Goal: Task Accomplishment & Management: Use online tool/utility

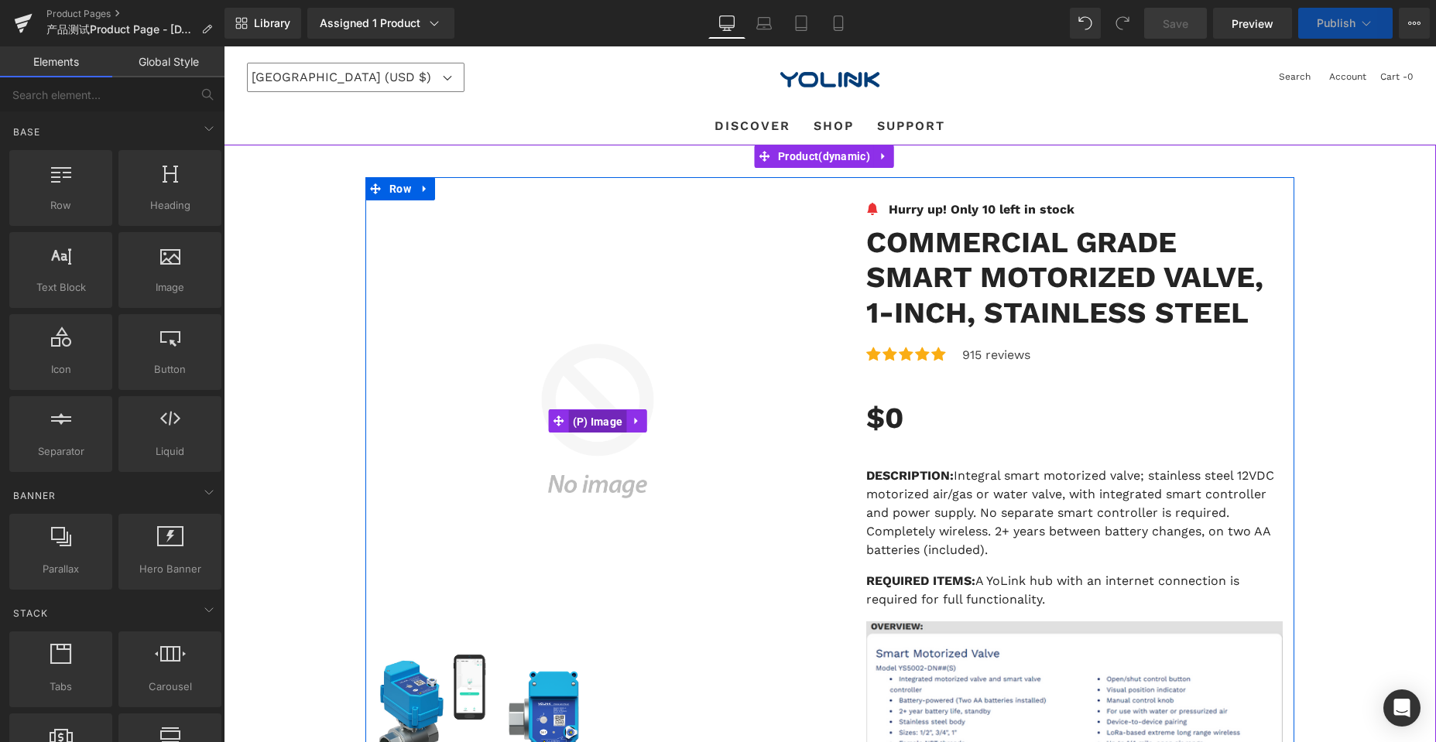
click at [591, 419] on span "(P) Image" at bounding box center [598, 421] width 58 height 23
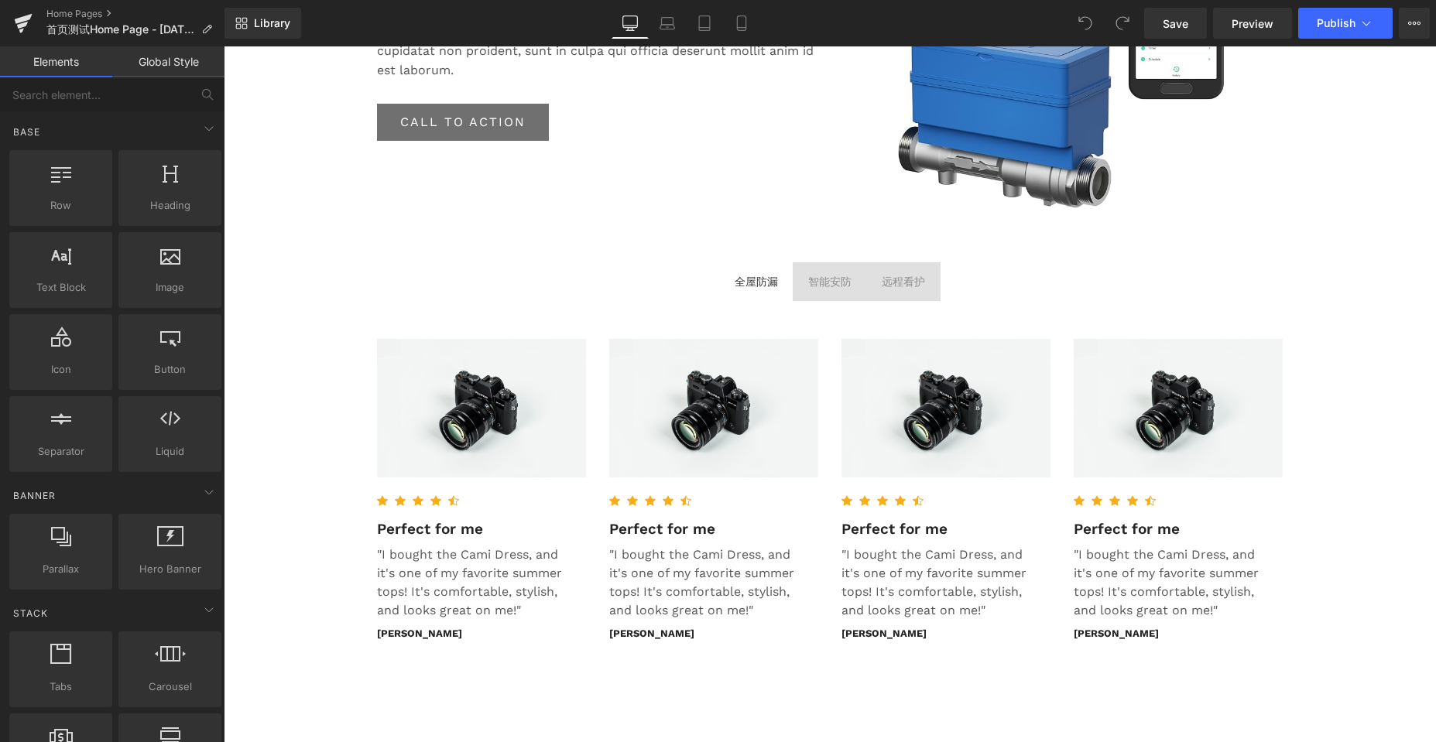
scroll to position [3019, 0]
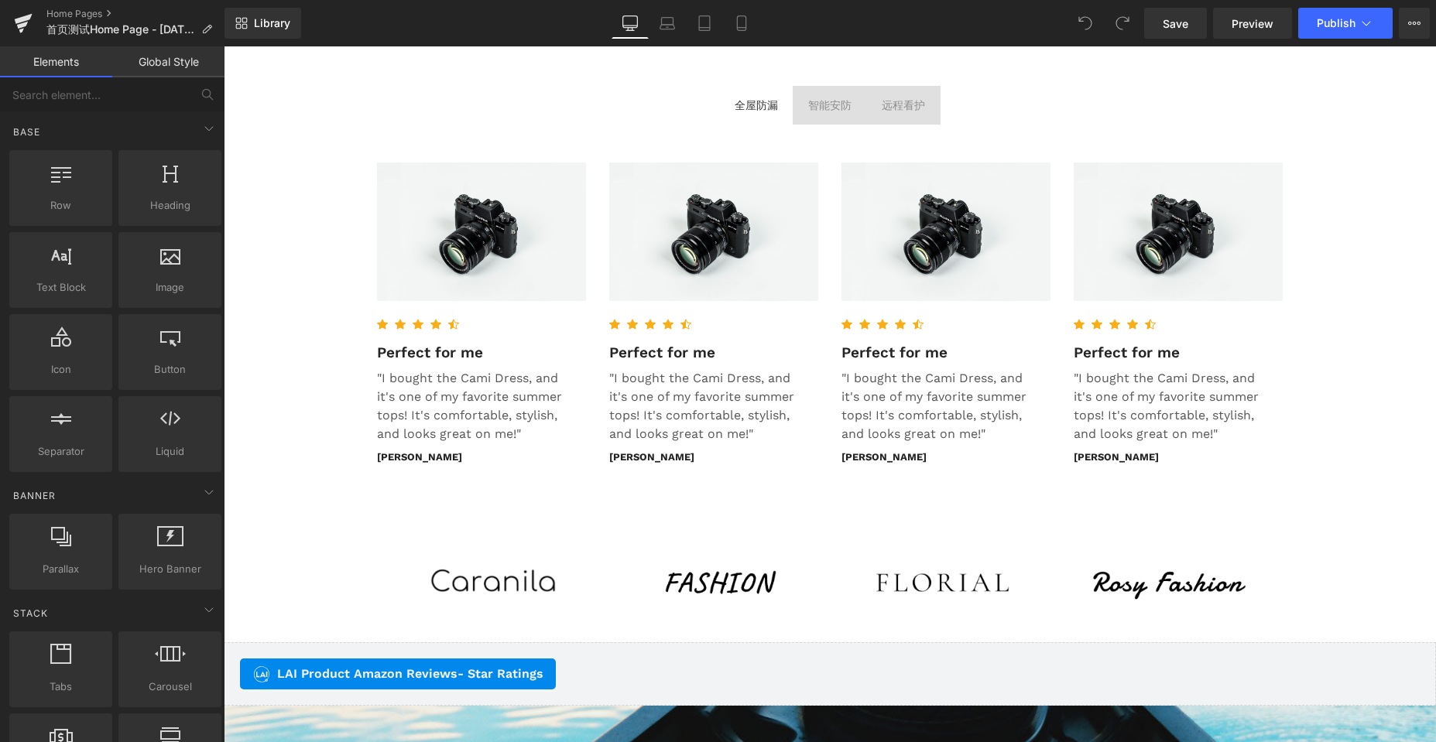
click at [818, 108] on div "智能安防" at bounding box center [829, 105] width 43 height 17
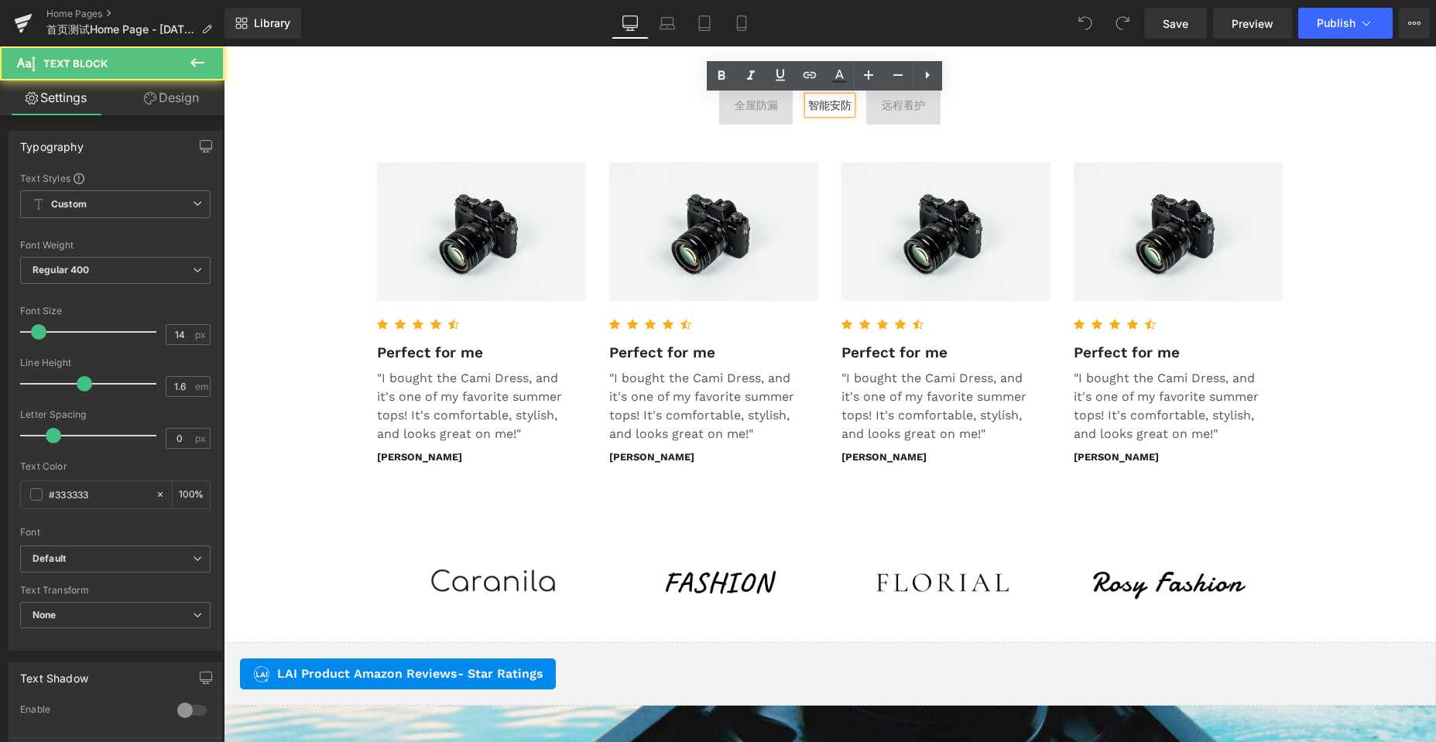
click at [910, 121] on span "远程看护 Text Block" at bounding box center [903, 105] width 74 height 39
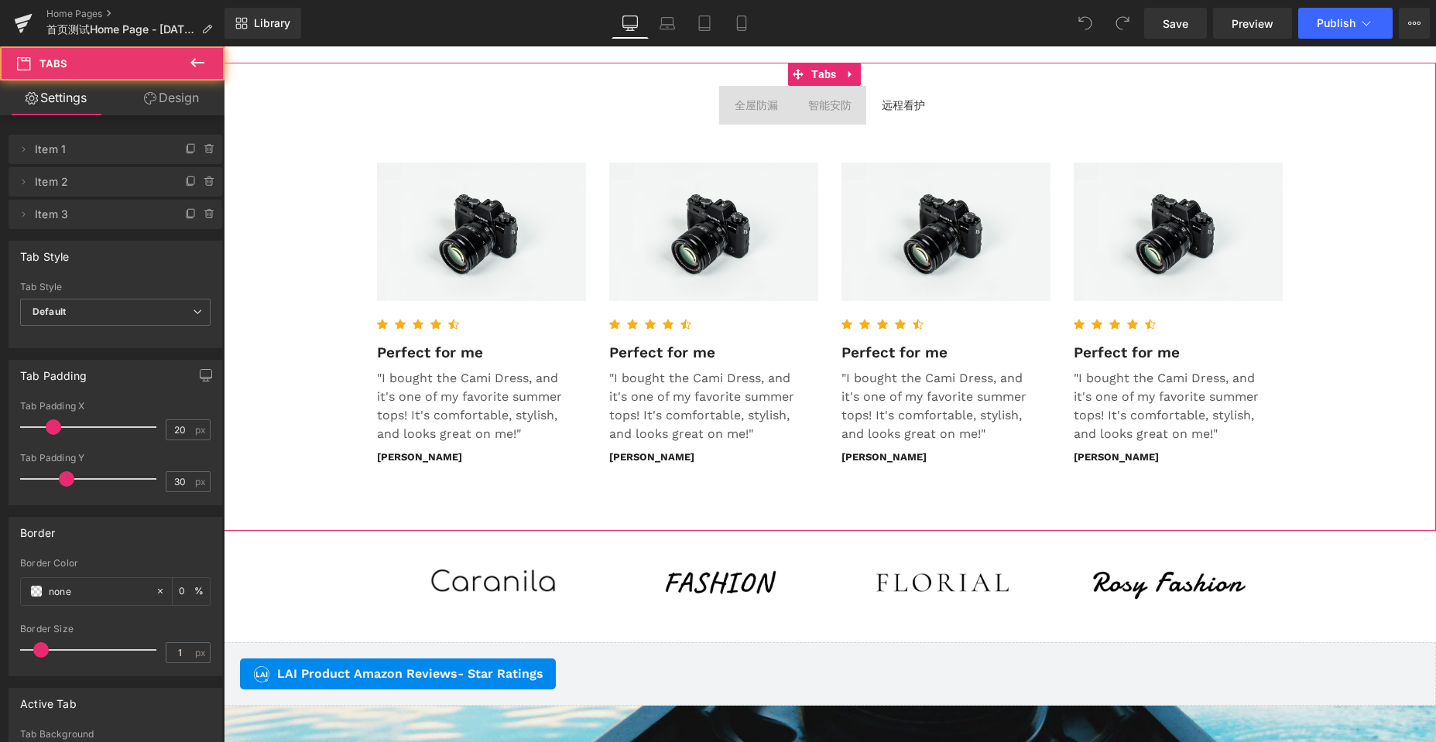
click at [730, 117] on span "全屋防漏 Text Block" at bounding box center [756, 105] width 74 height 39
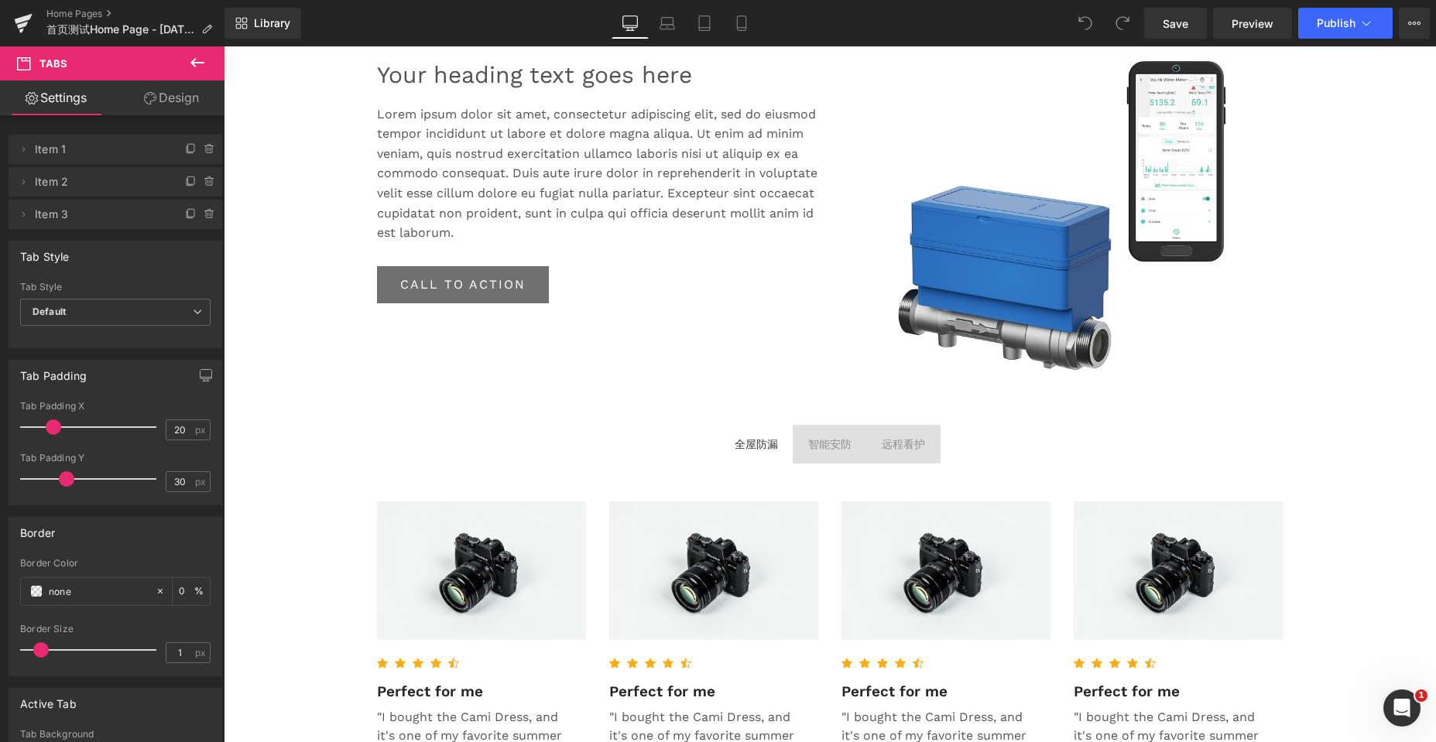
scroll to position [2588, 0]
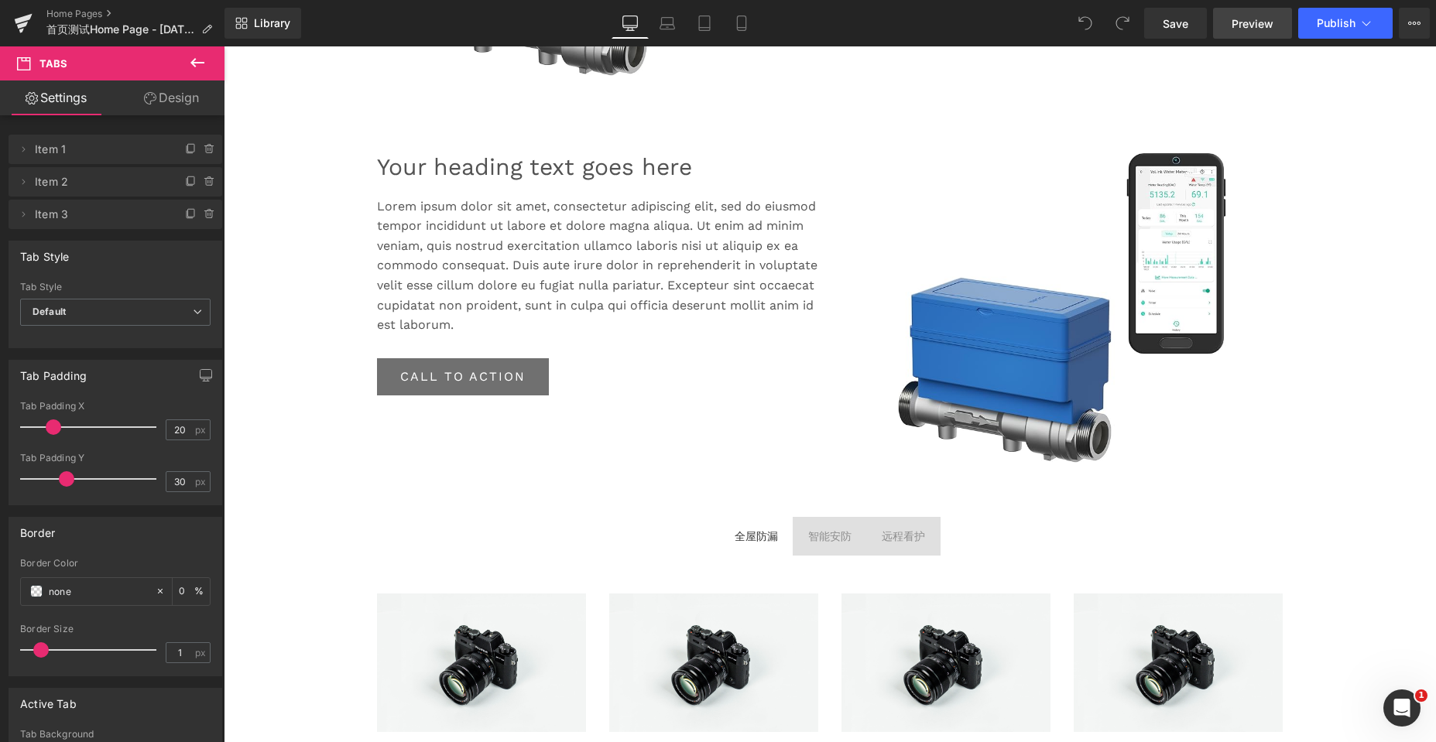
click at [1238, 23] on span "Preview" at bounding box center [1253, 23] width 42 height 16
drag, startPoint x: 739, startPoint y: 23, endPoint x: 112, endPoint y: 82, distance: 629.8
click at [739, 23] on icon at bounding box center [741, 22] width 15 height 15
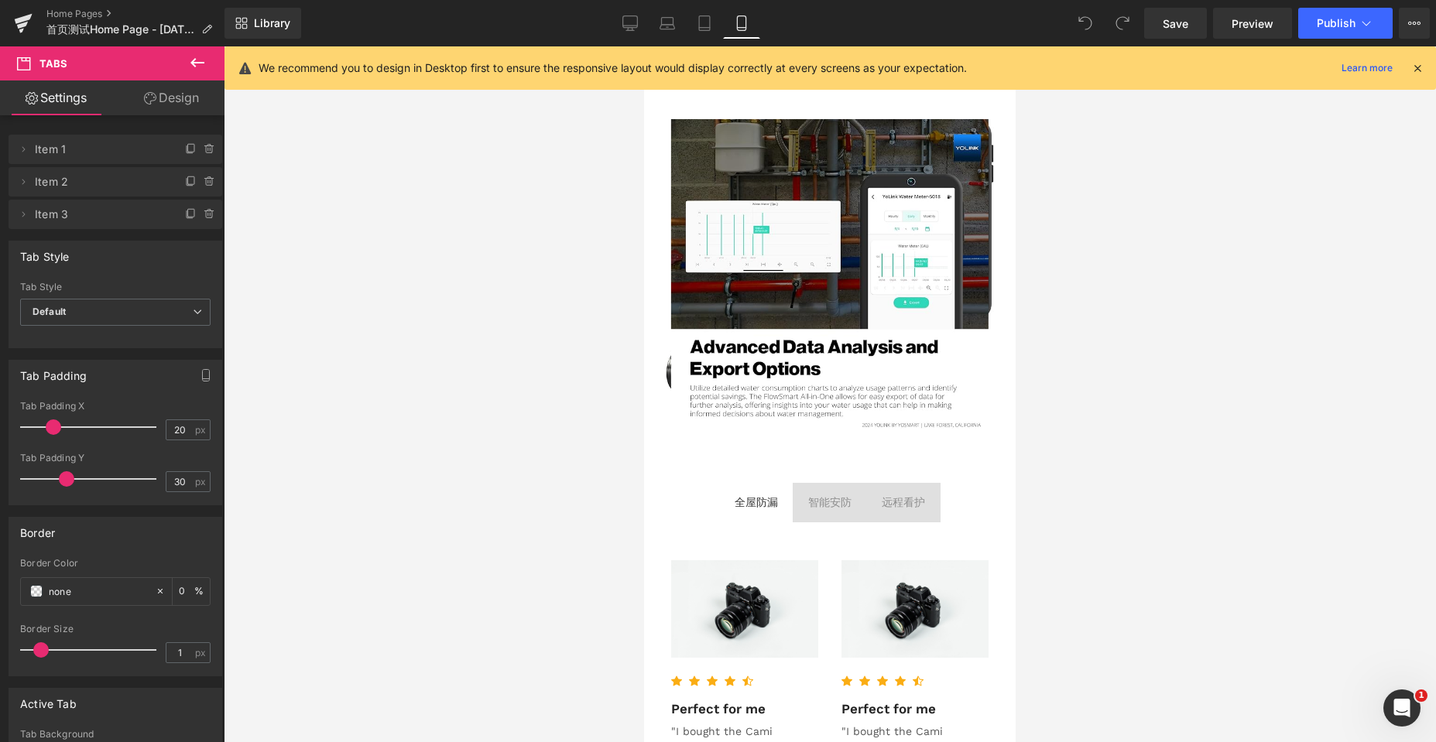
scroll to position [4477, 0]
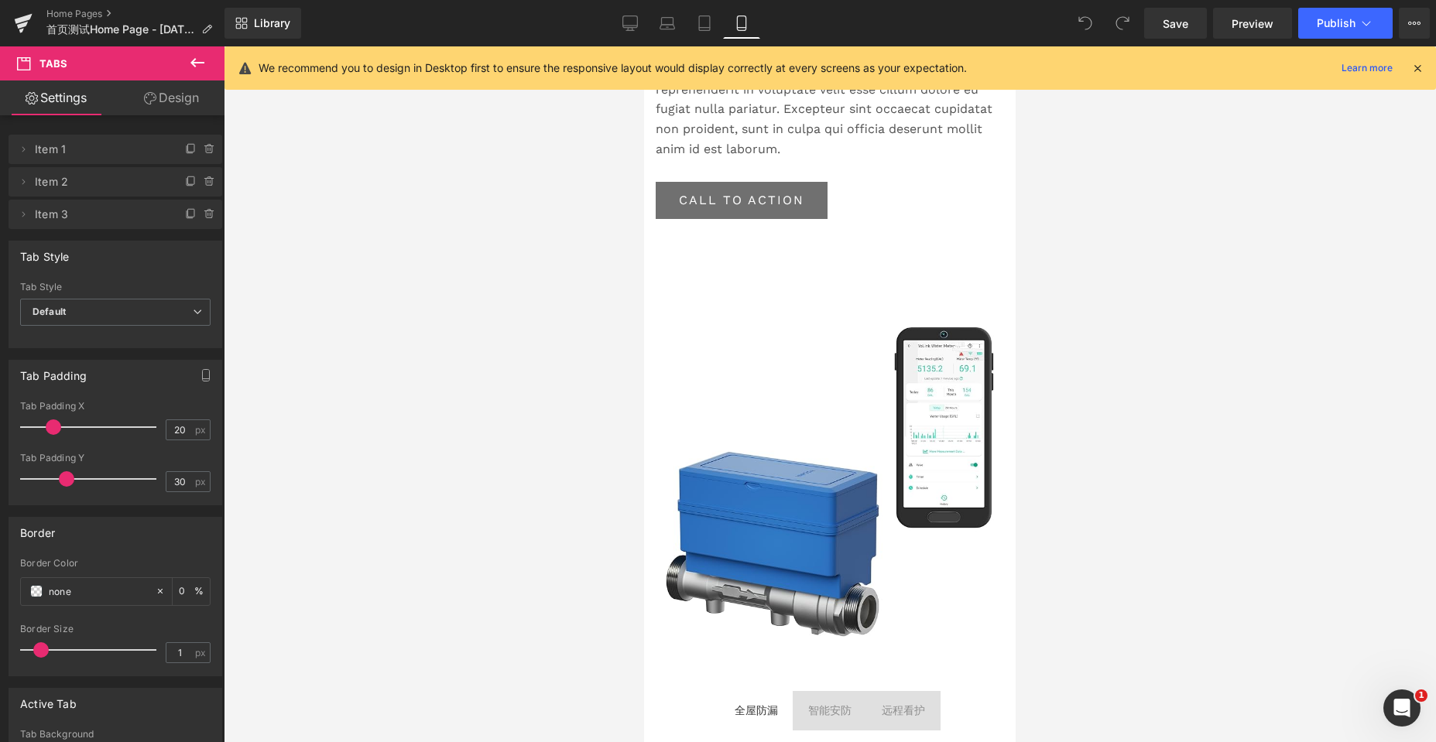
click at [1417, 66] on icon at bounding box center [1417, 68] width 14 height 14
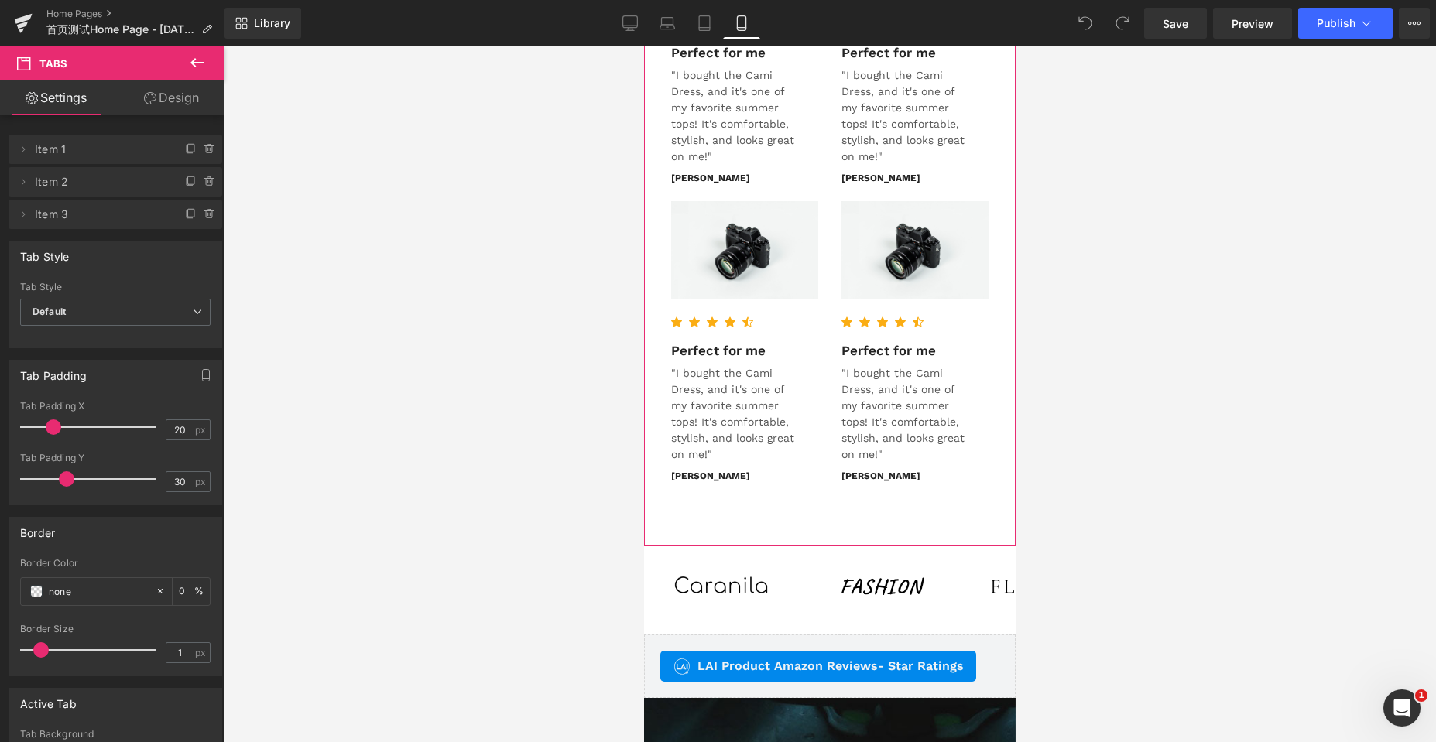
scroll to position [5496, 0]
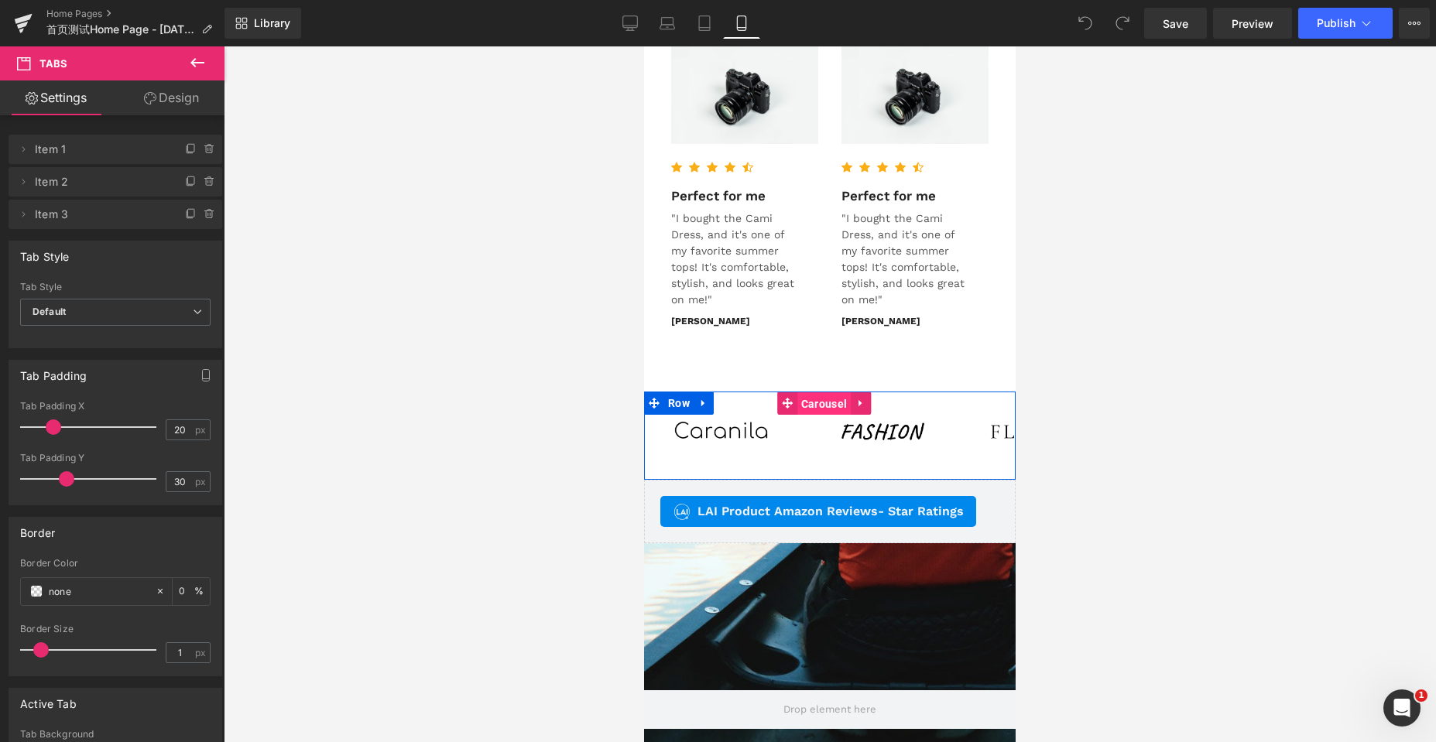
click at [817, 394] on span "Carousel" at bounding box center [823, 403] width 53 height 23
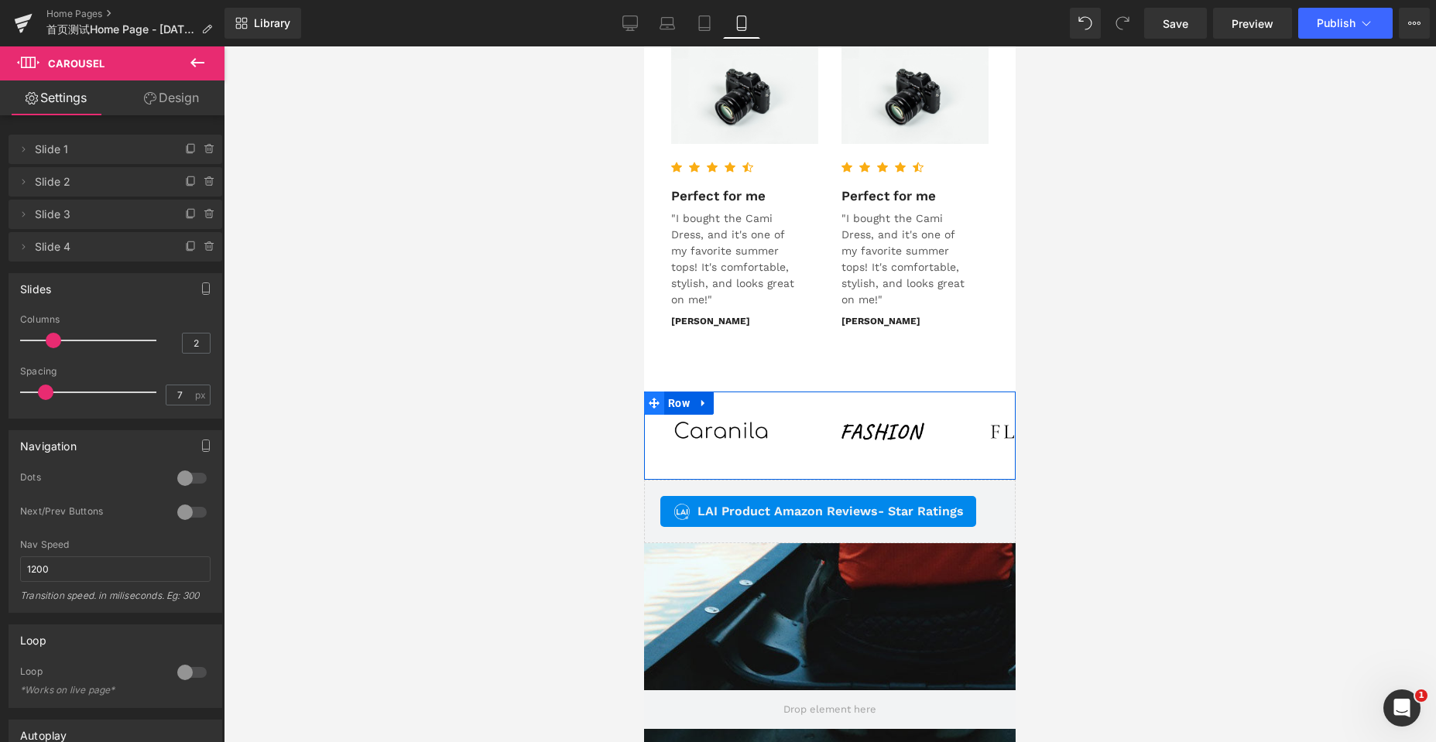
click at [655, 398] on icon at bounding box center [654, 403] width 11 height 11
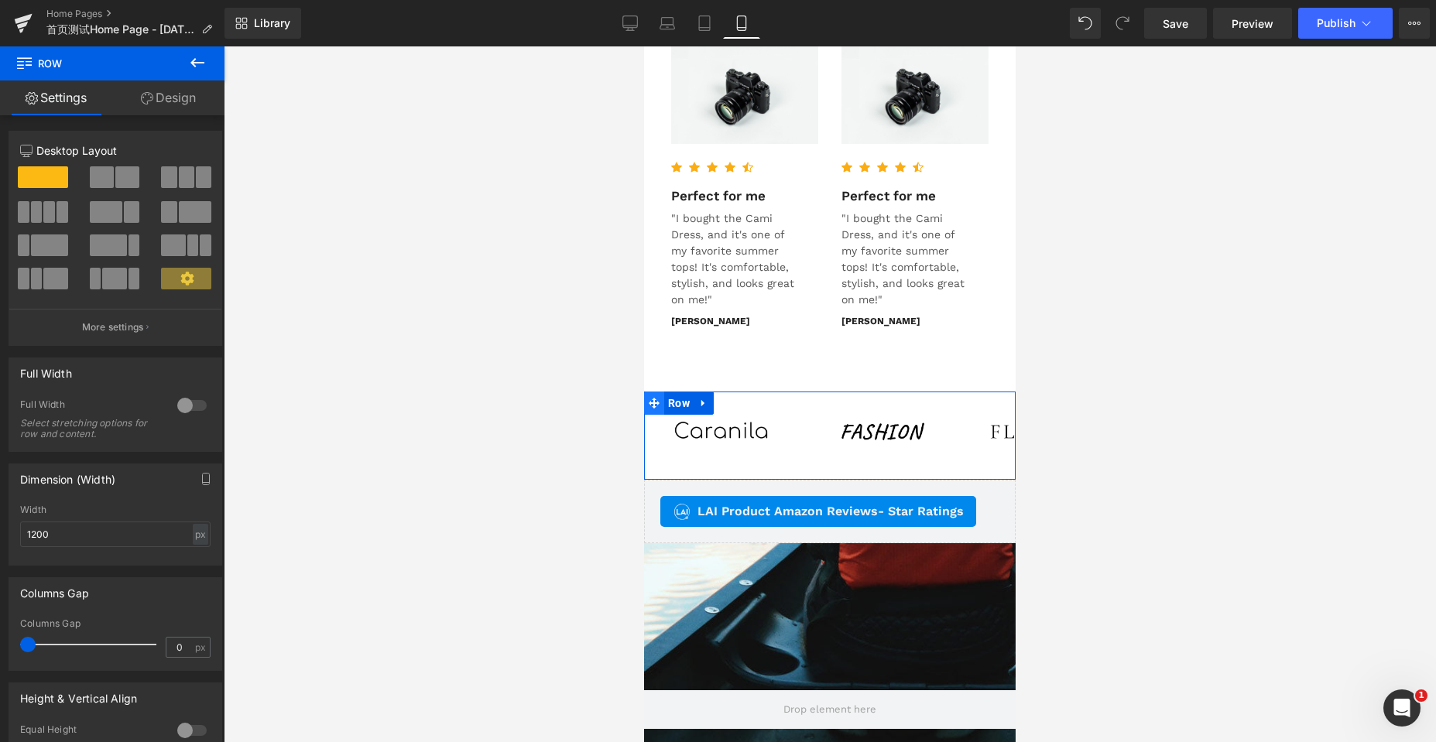
click at [652, 398] on icon at bounding box center [654, 403] width 11 height 11
click at [149, 324] on button "More settings" at bounding box center [115, 327] width 212 height 36
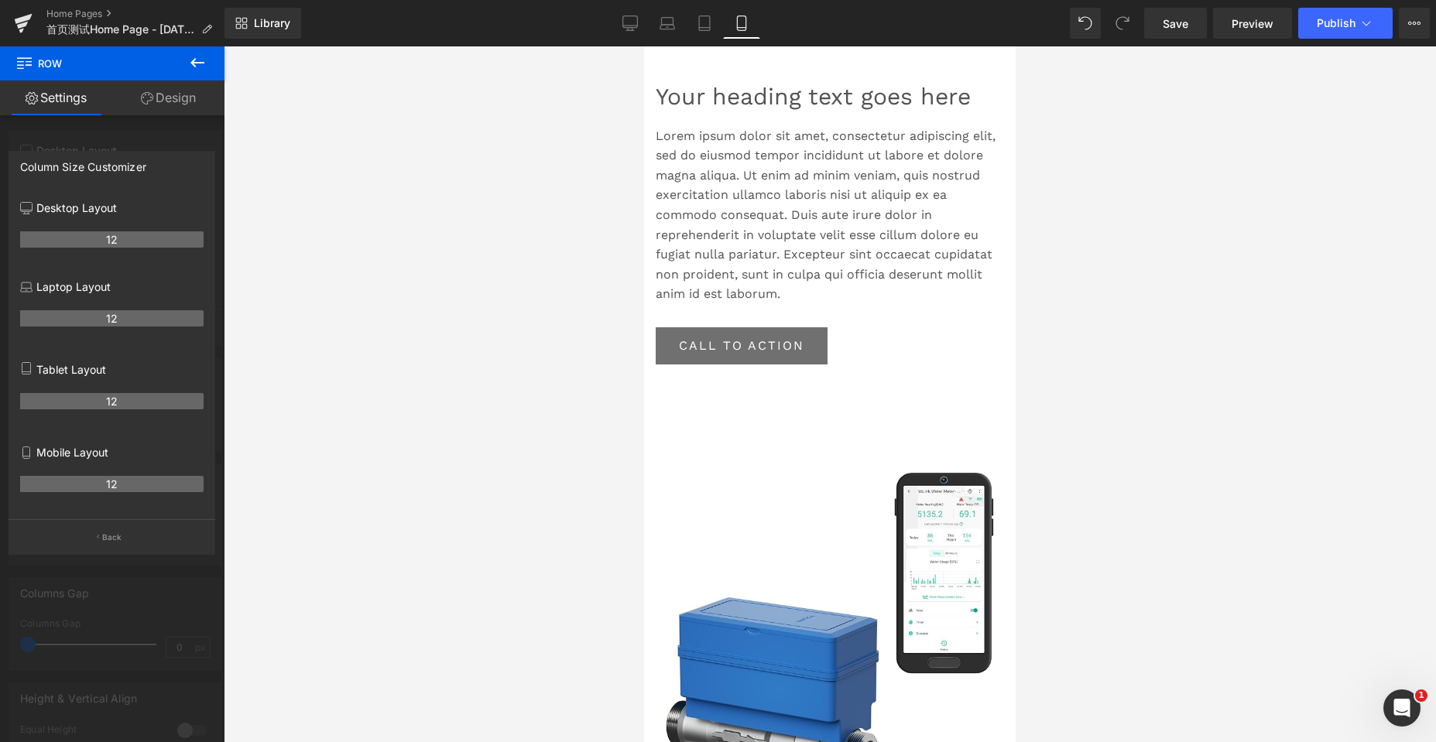
scroll to position [1393, 0]
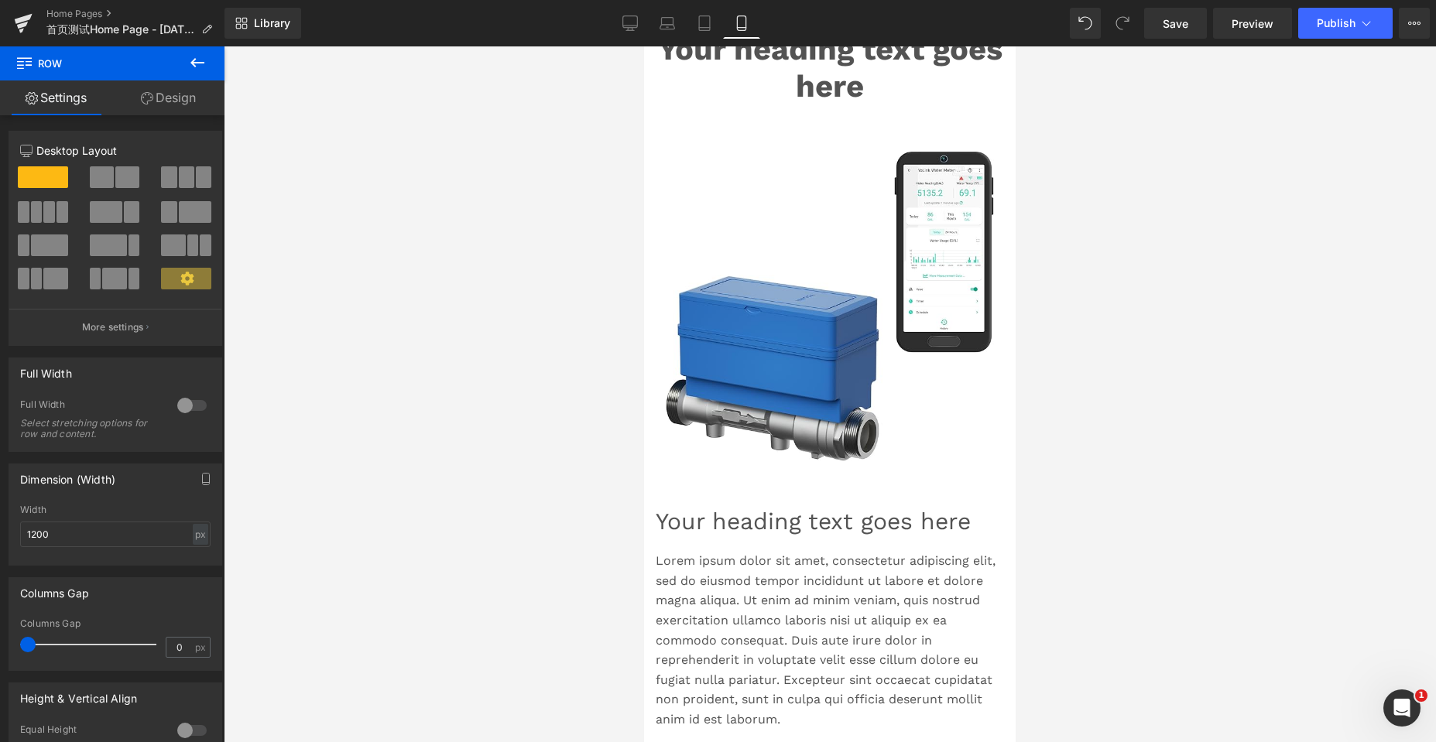
scroll to position [387, 0]
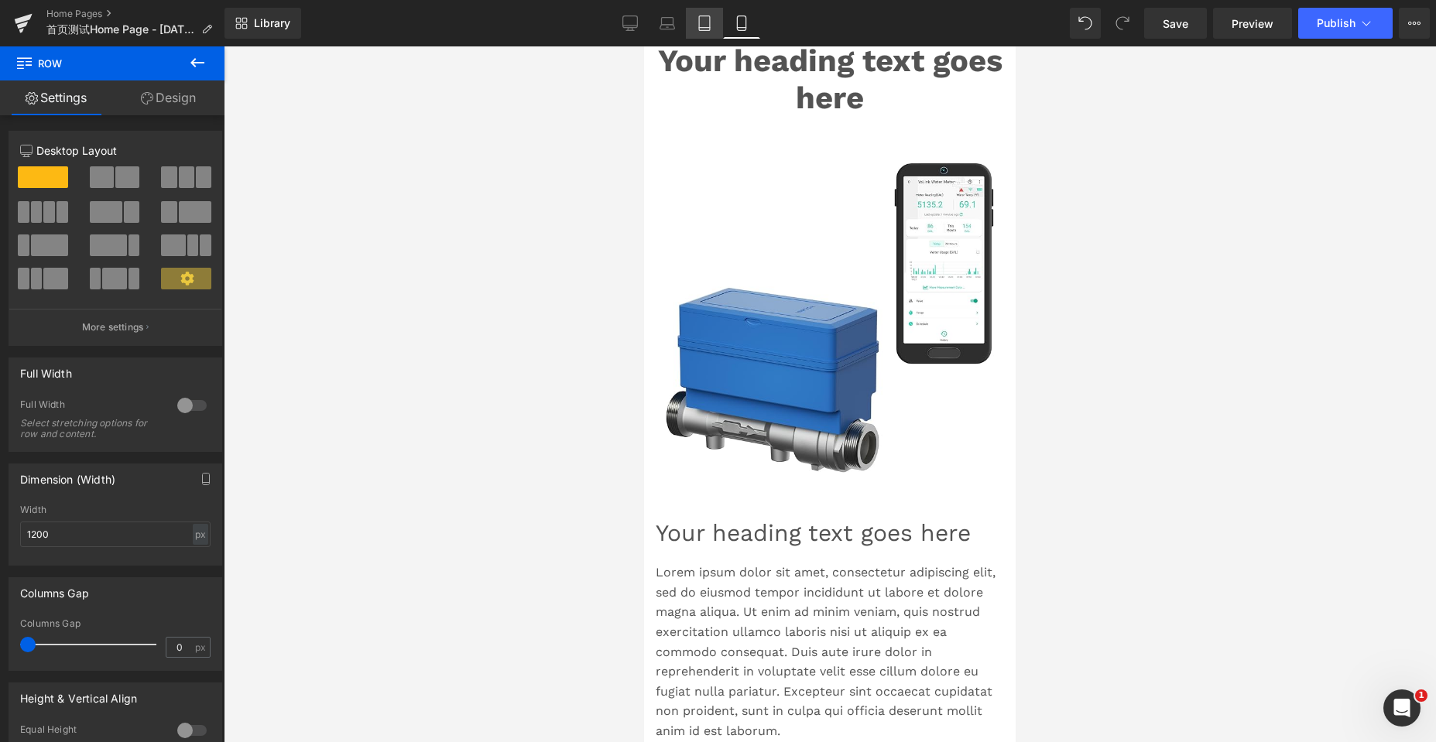
click at [707, 20] on icon at bounding box center [704, 22] width 15 height 15
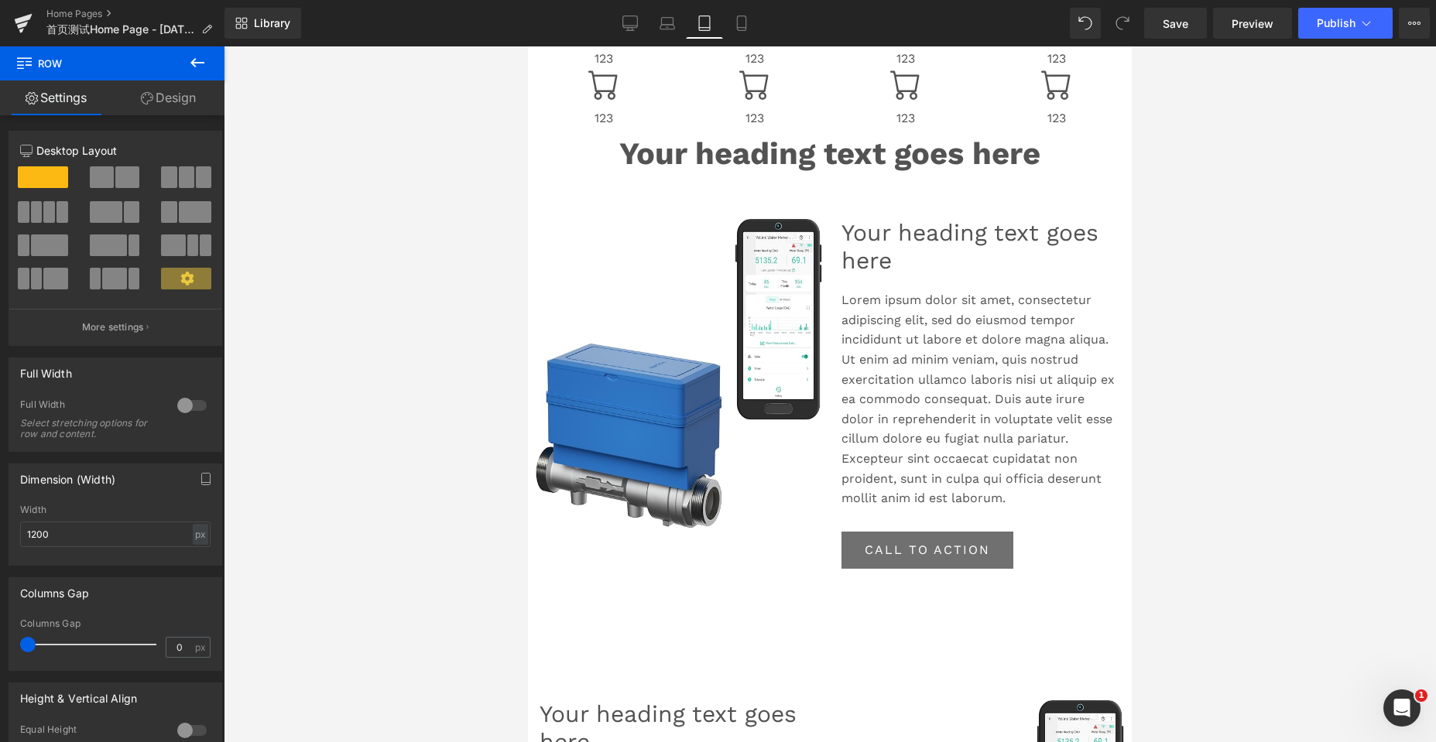
click at [324, 261] on div at bounding box center [830, 394] width 1212 height 696
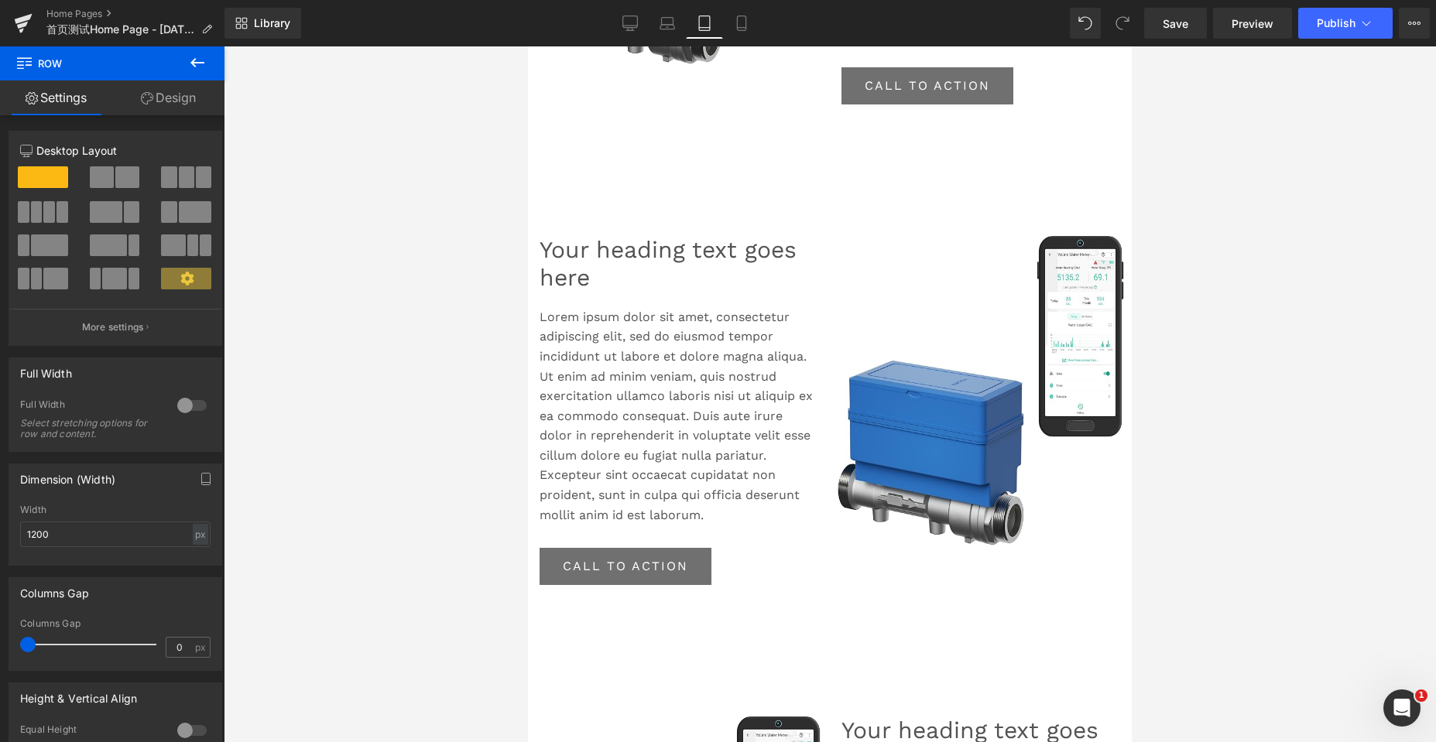
scroll to position [1084, 0]
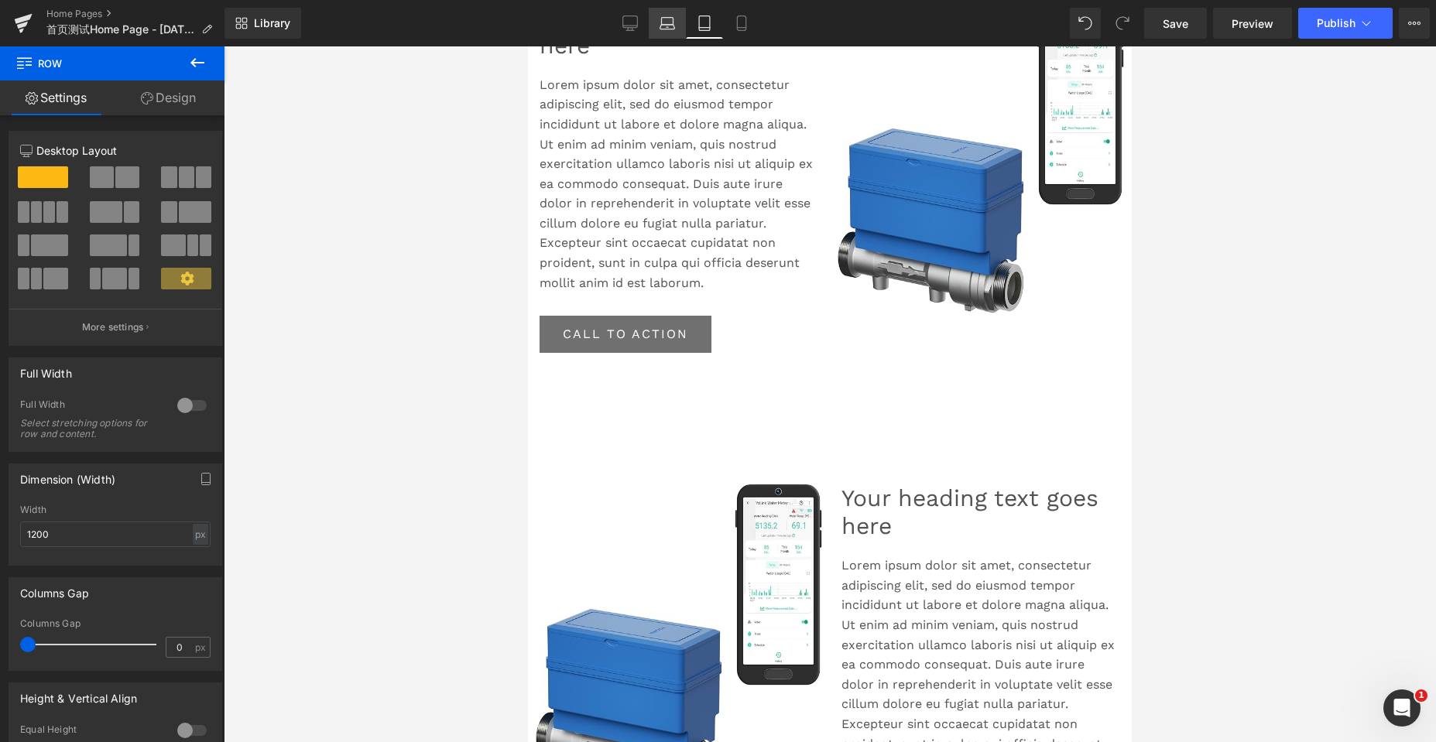
drag, startPoint x: 673, startPoint y: 26, endPoint x: 245, endPoint y: 22, distance: 428.9
click at [673, 26] on icon at bounding box center [667, 27] width 15 height 5
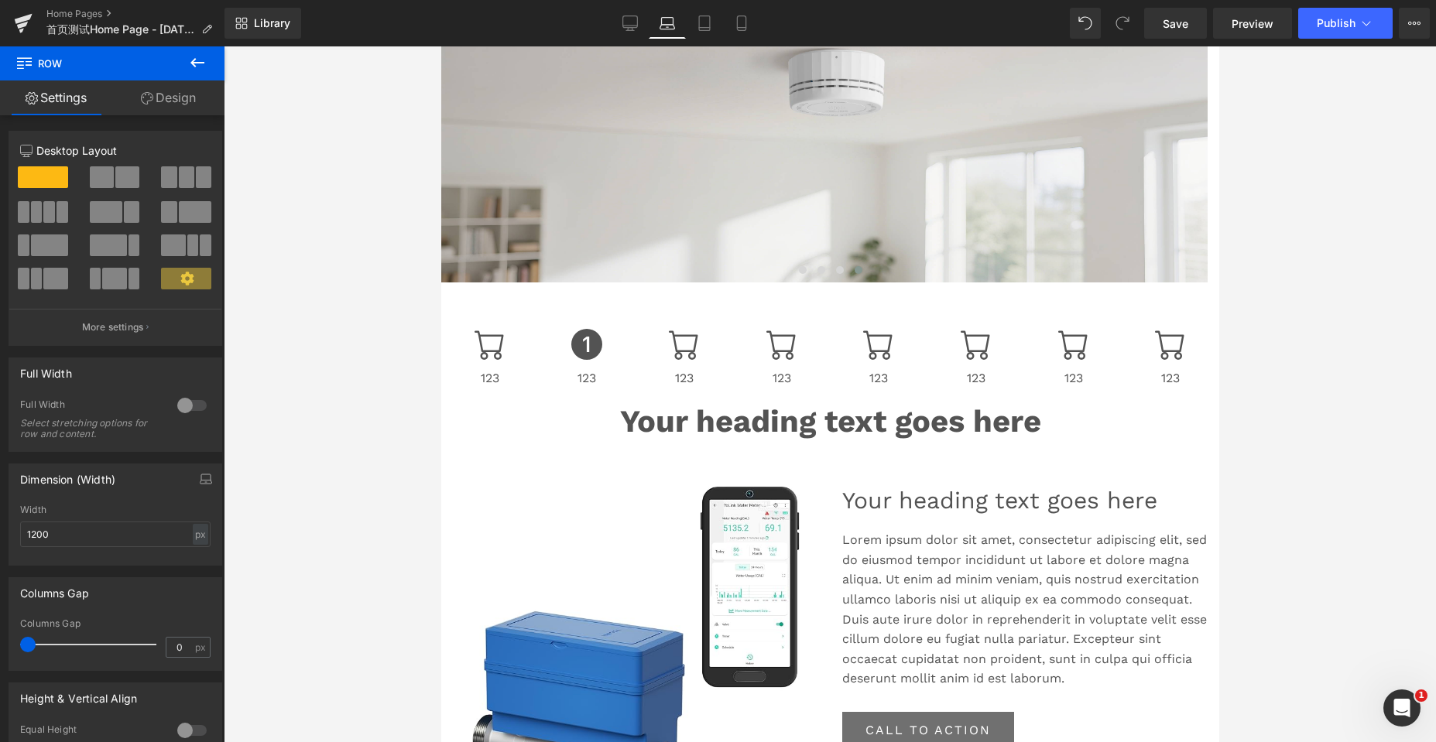
scroll to position [8, 8]
drag, startPoint x: 629, startPoint y: 28, endPoint x: 643, endPoint y: 26, distance: 14.8
click at [629, 28] on icon at bounding box center [629, 22] width 15 height 12
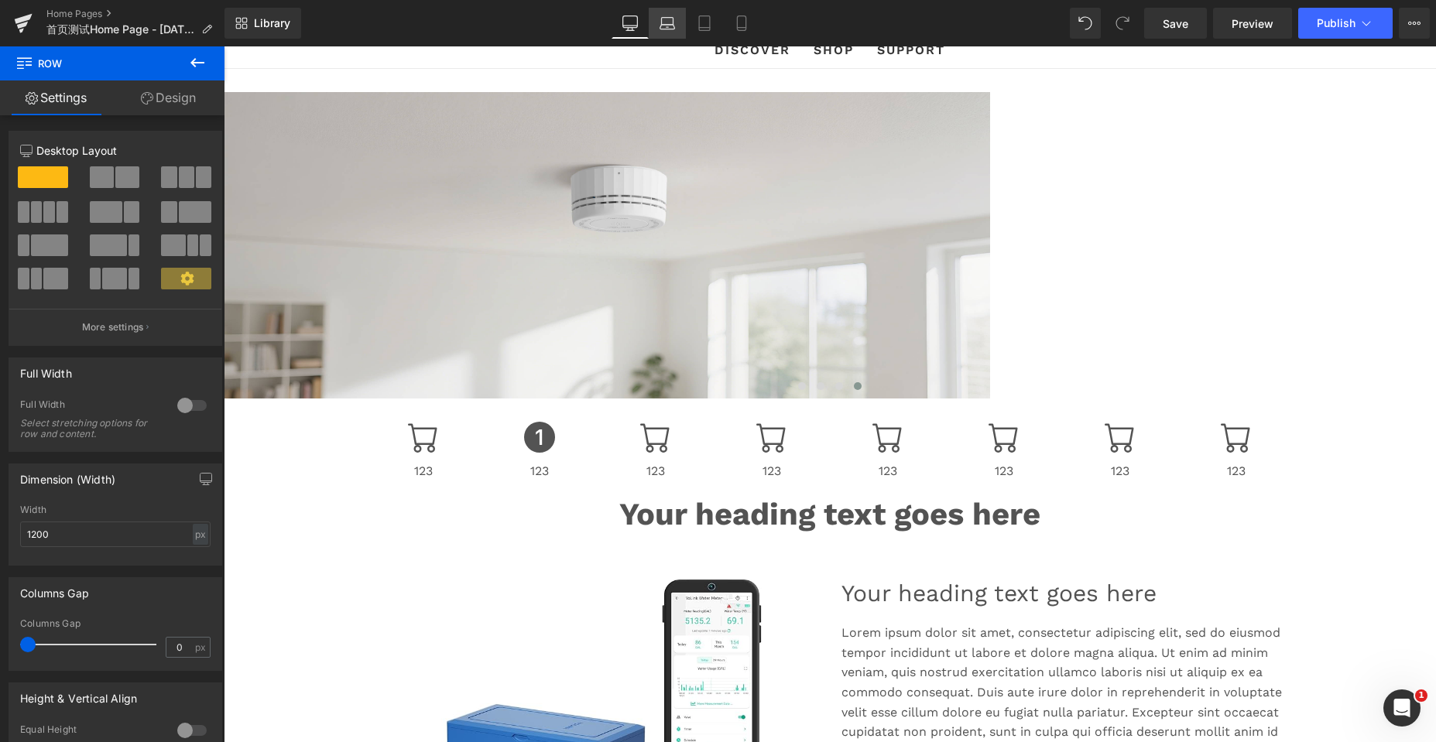
scroll to position [4910, 1201]
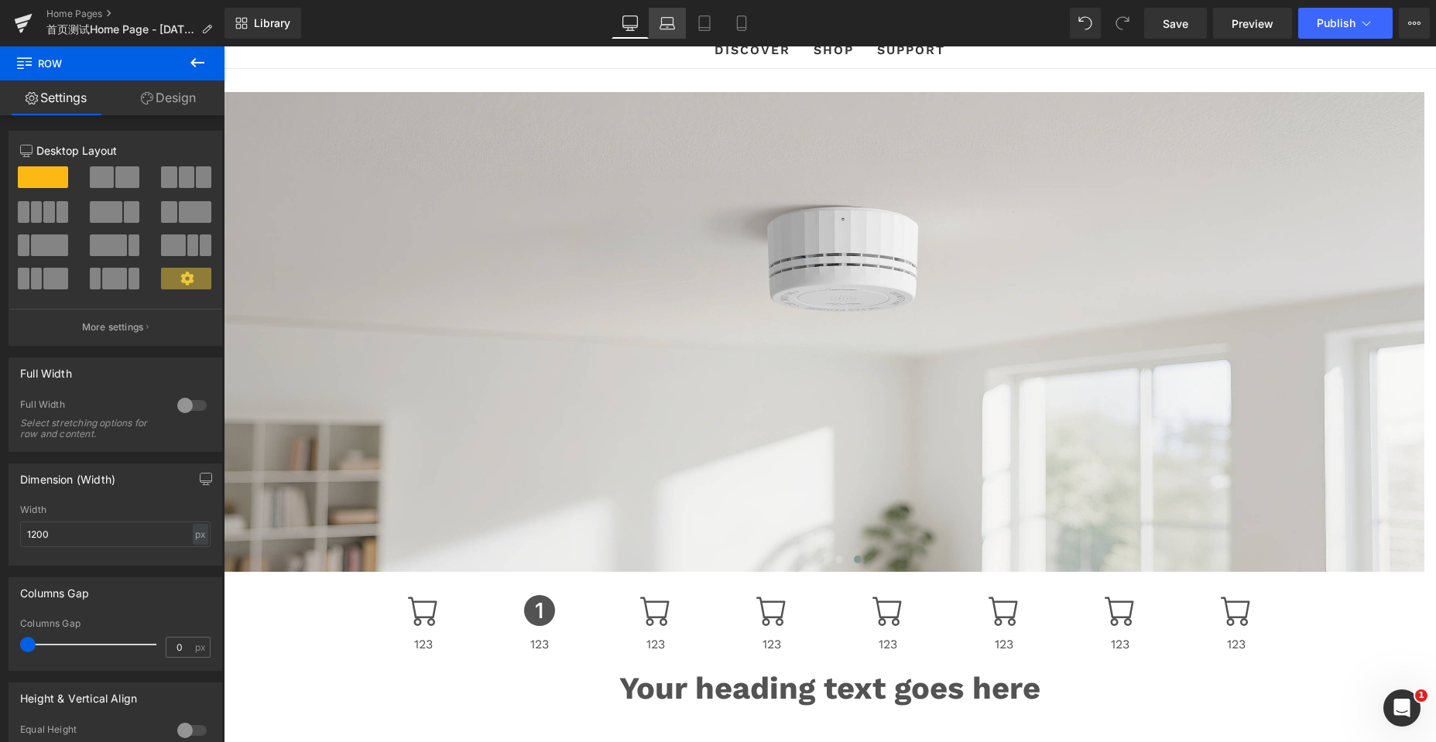
click at [660, 26] on icon at bounding box center [667, 22] width 15 height 15
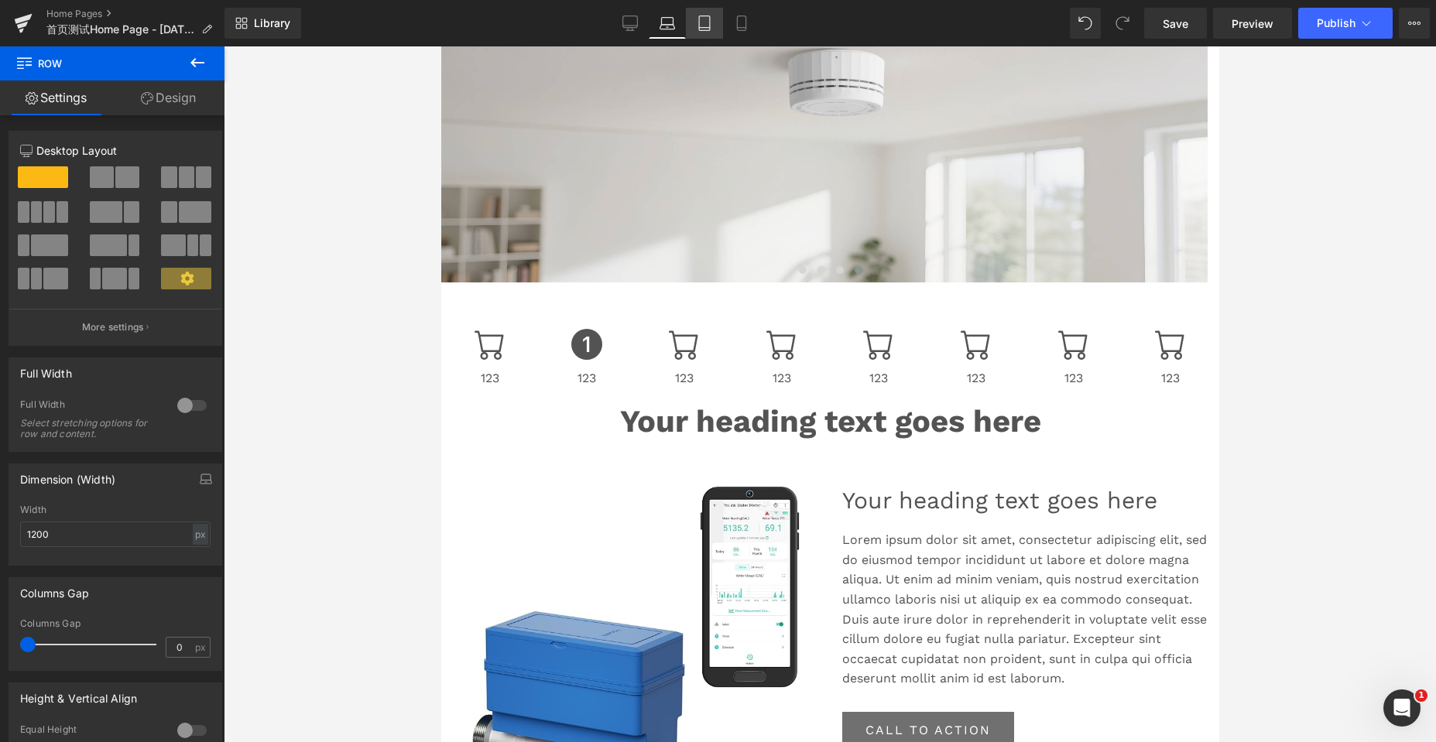
scroll to position [4837, 766]
click at [699, 27] on icon at bounding box center [704, 23] width 11 height 15
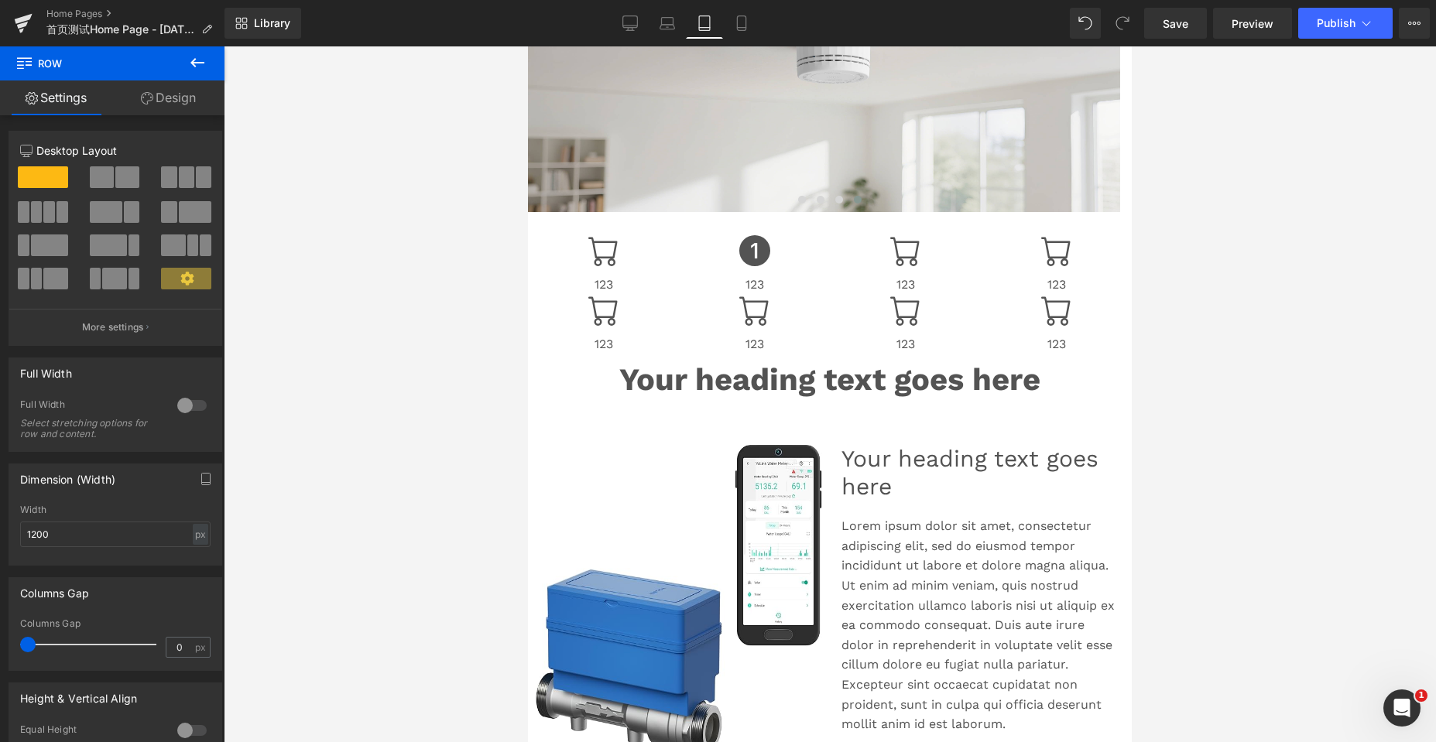
scroll to position [85, 0]
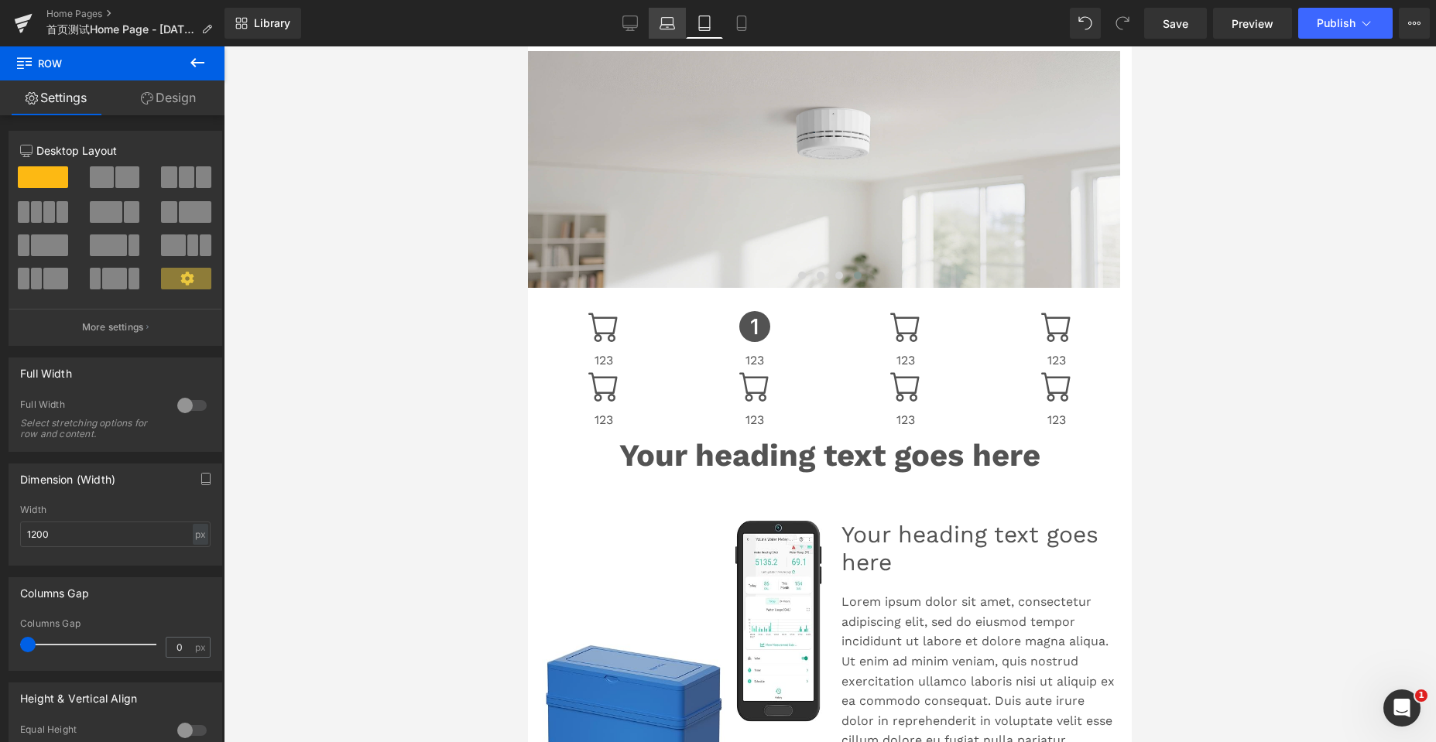
click at [670, 22] on icon at bounding box center [667, 22] width 15 height 15
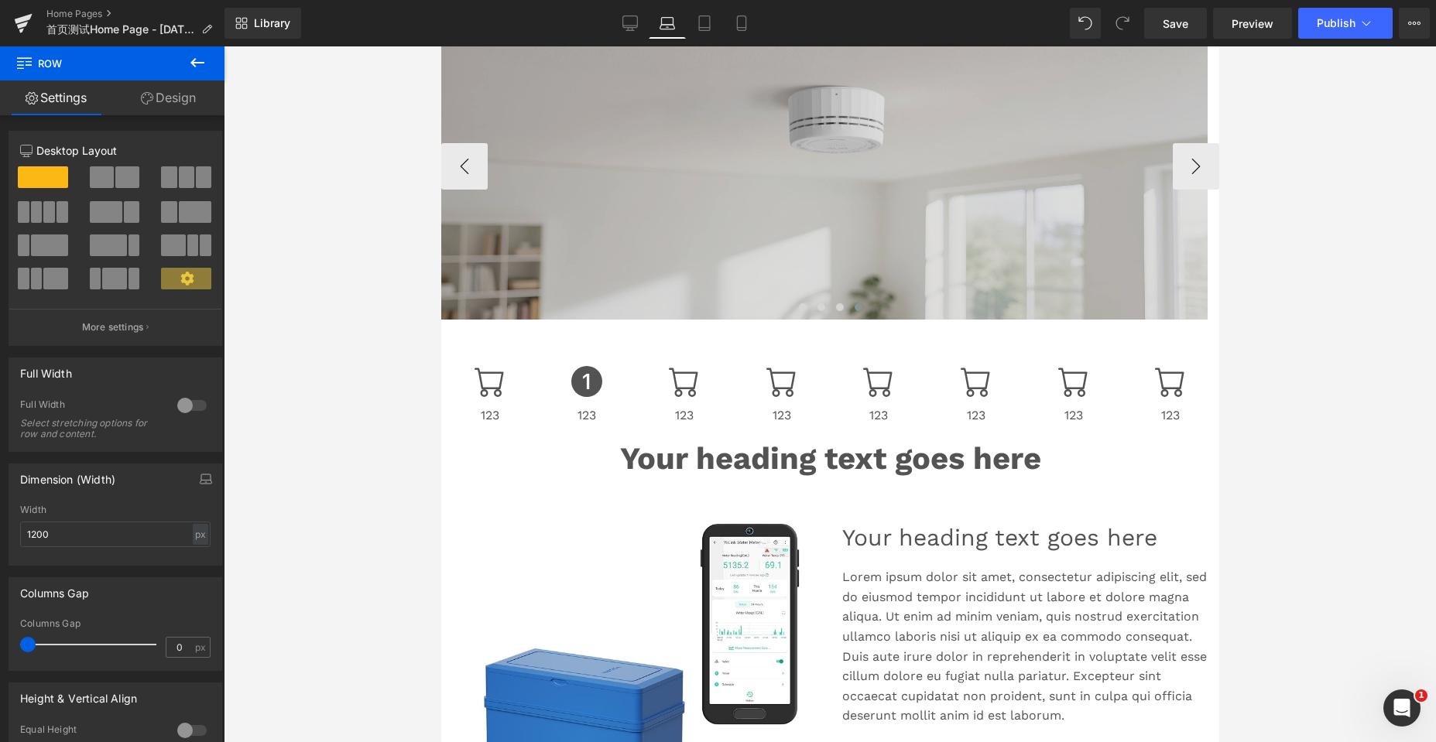
scroll to position [0, 0]
